Goal: Information Seeking & Learning: Learn about a topic

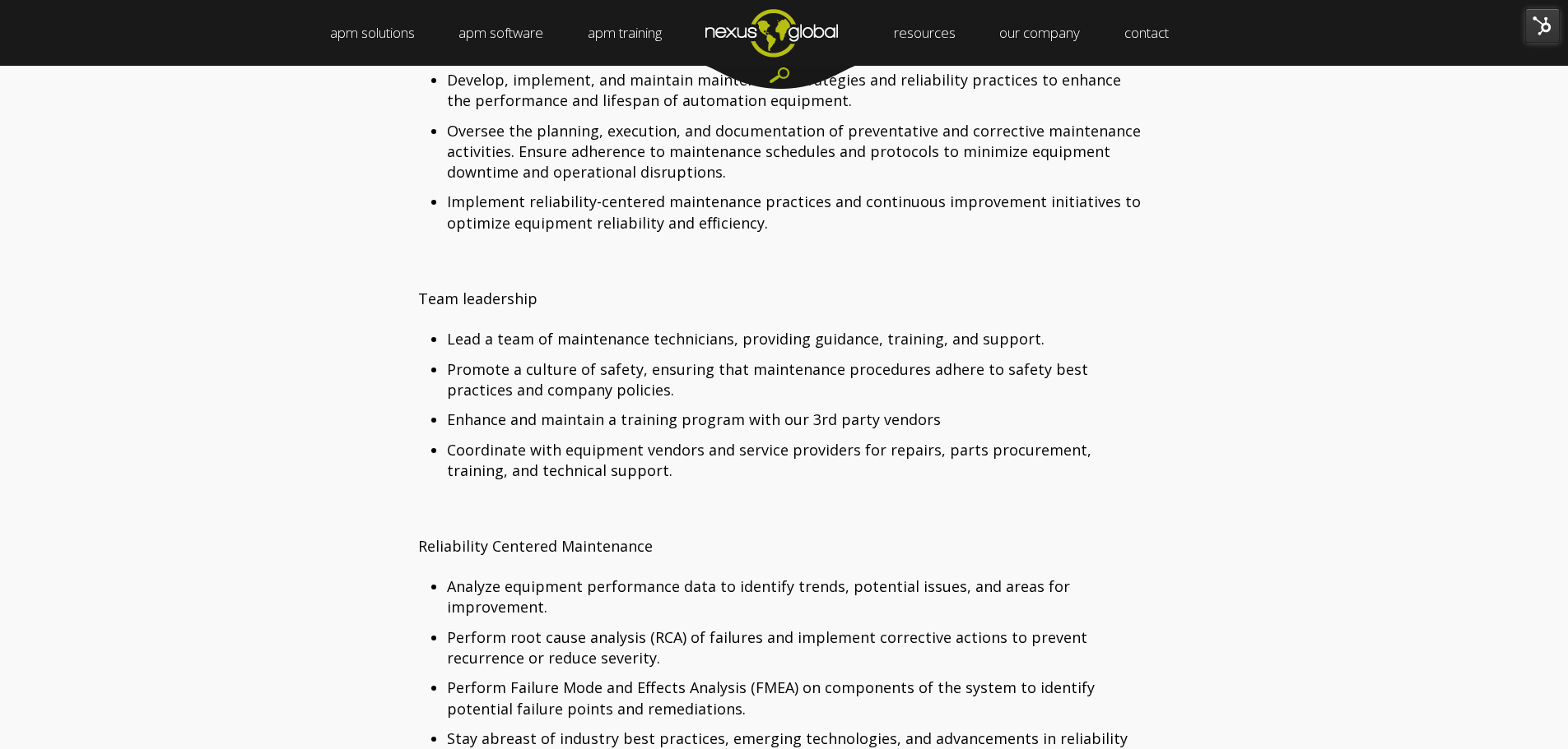
click at [800, 34] on img "Navigation Menu" at bounding box center [771, 32] width 176 height 65
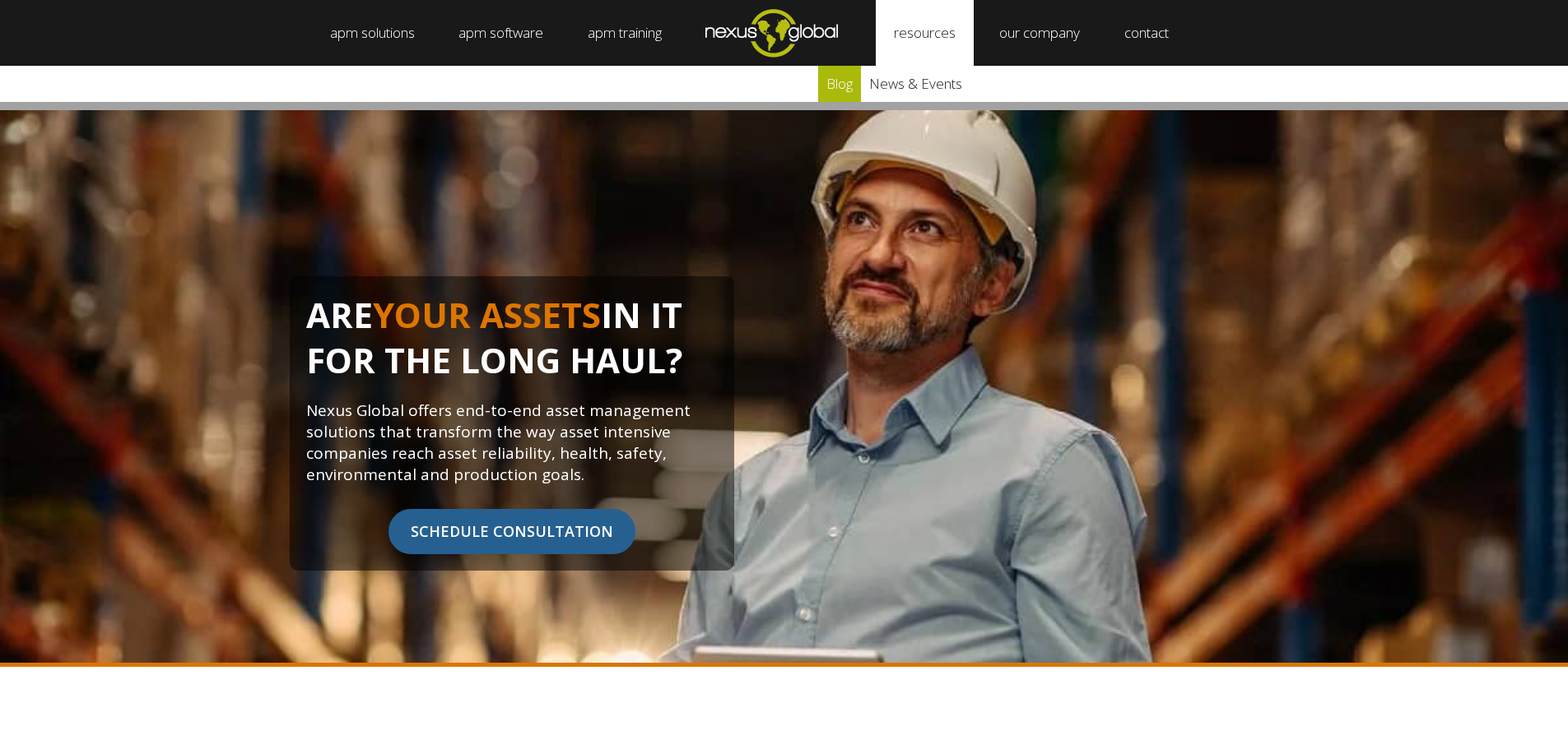
click at [848, 84] on link "blog" at bounding box center [840, 84] width 43 height 36
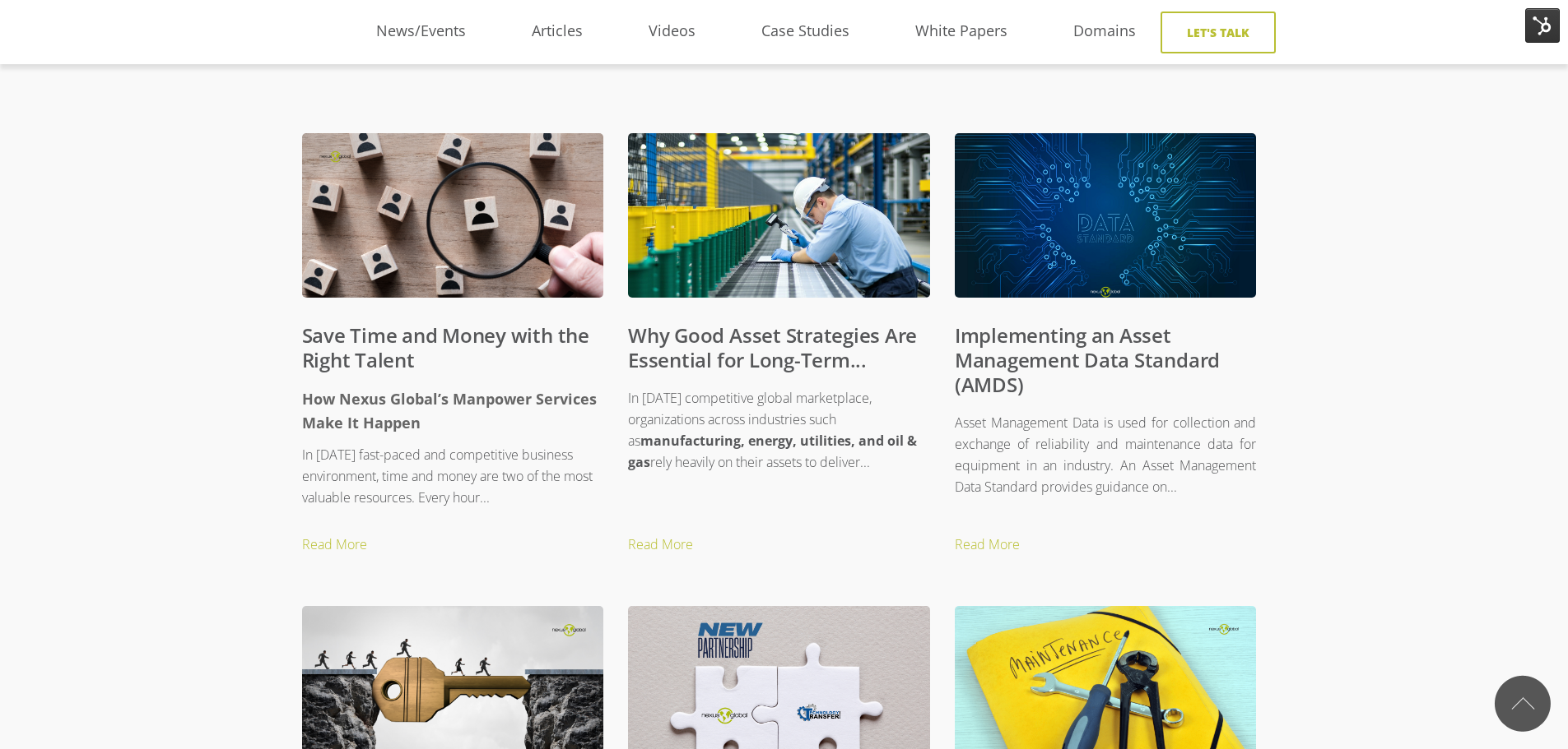
scroll to position [740, 0]
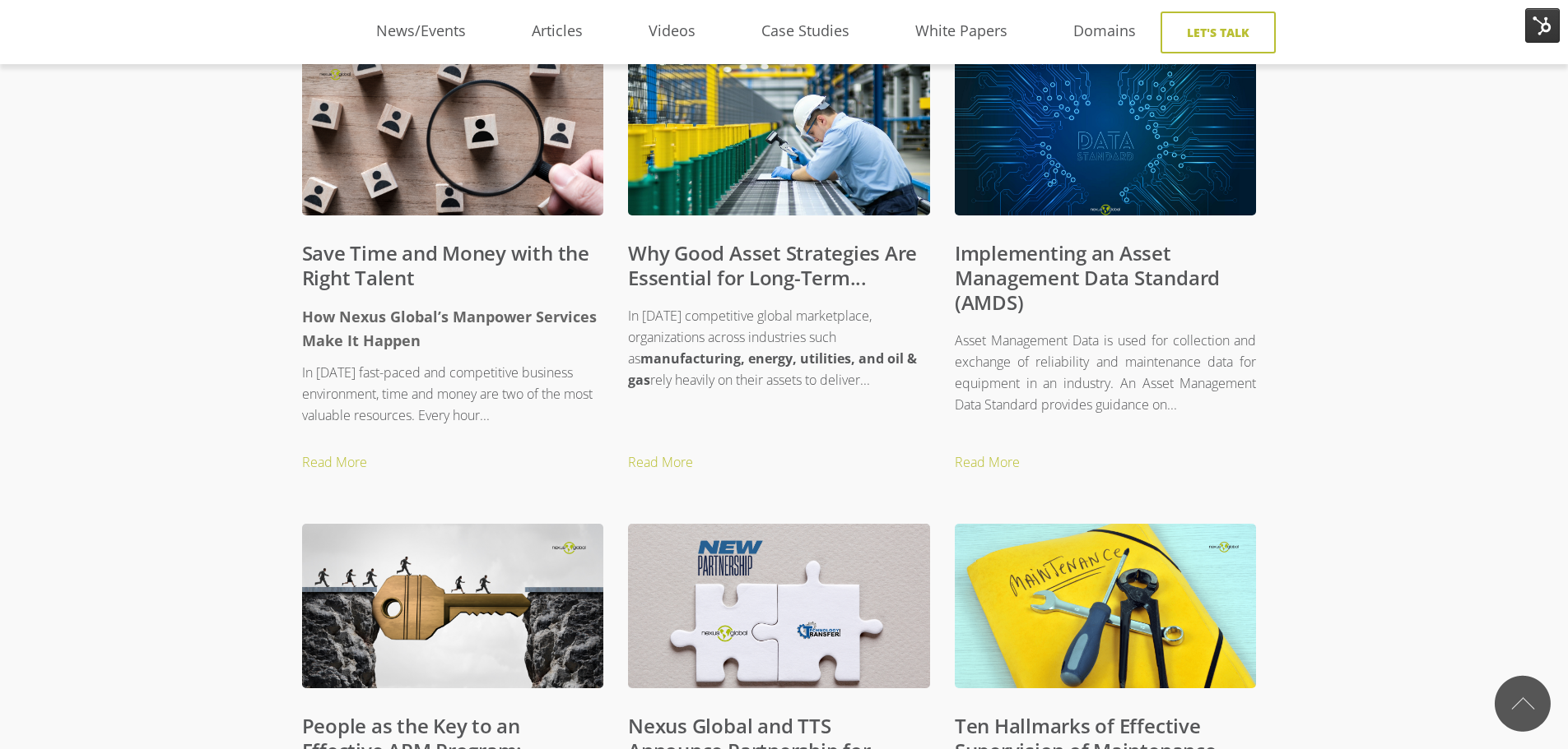
click at [1027, 274] on link "Implementing an Asset Management Data Standard (AMDS)" at bounding box center [1087, 277] width 265 height 77
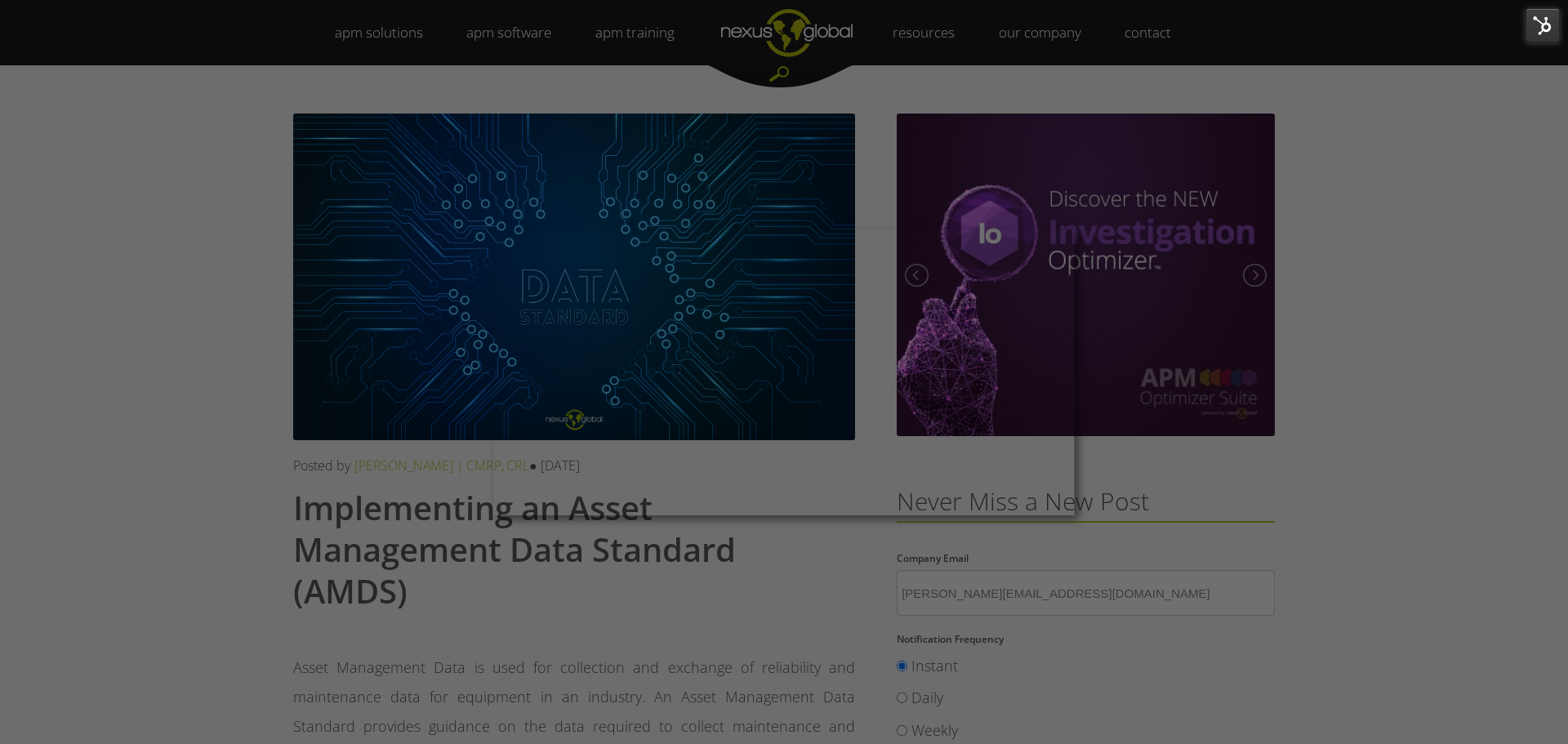
click at [198, 495] on div at bounding box center [792, 375] width 1583 height 752
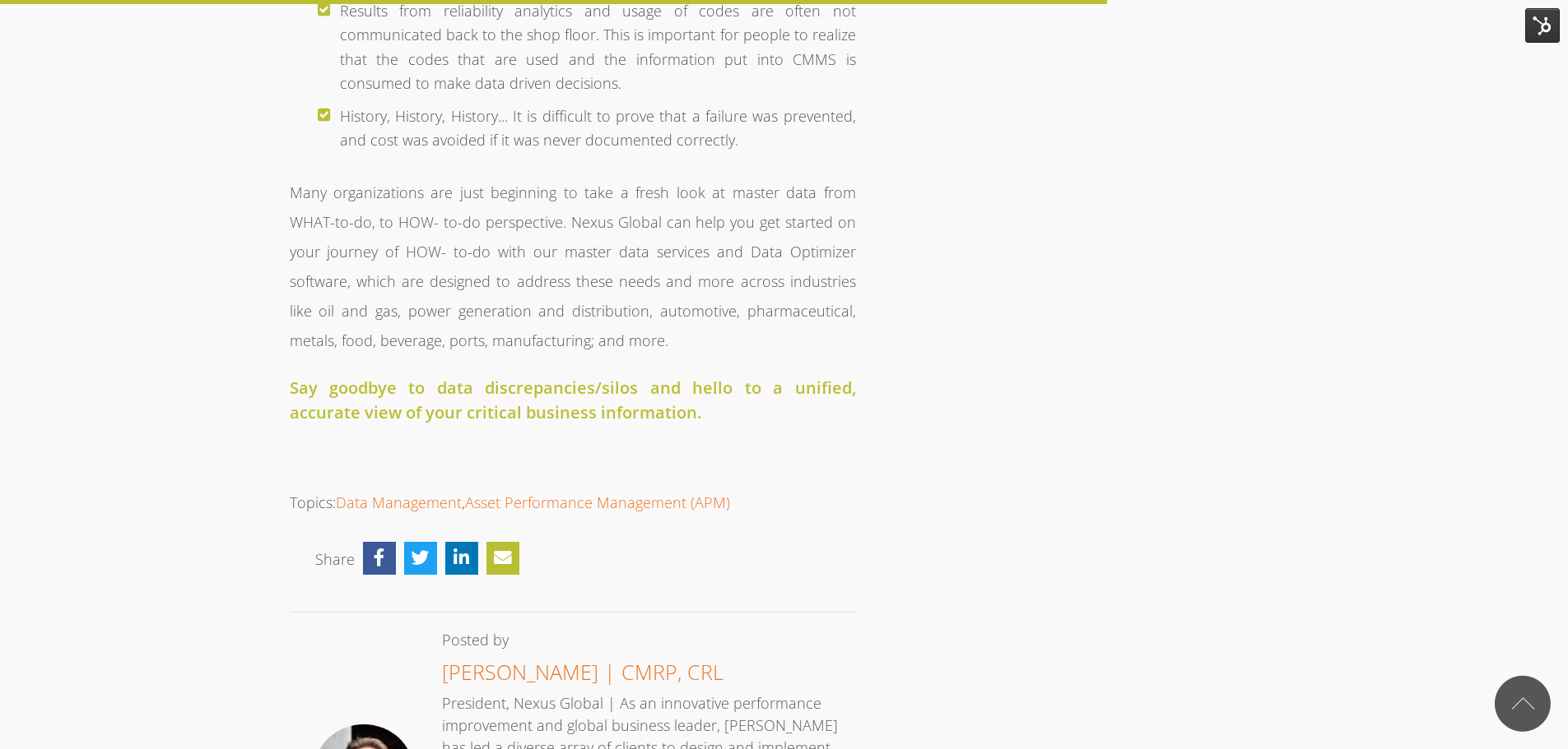
scroll to position [3126, 0]
